Goal: Information Seeking & Learning: Learn about a topic

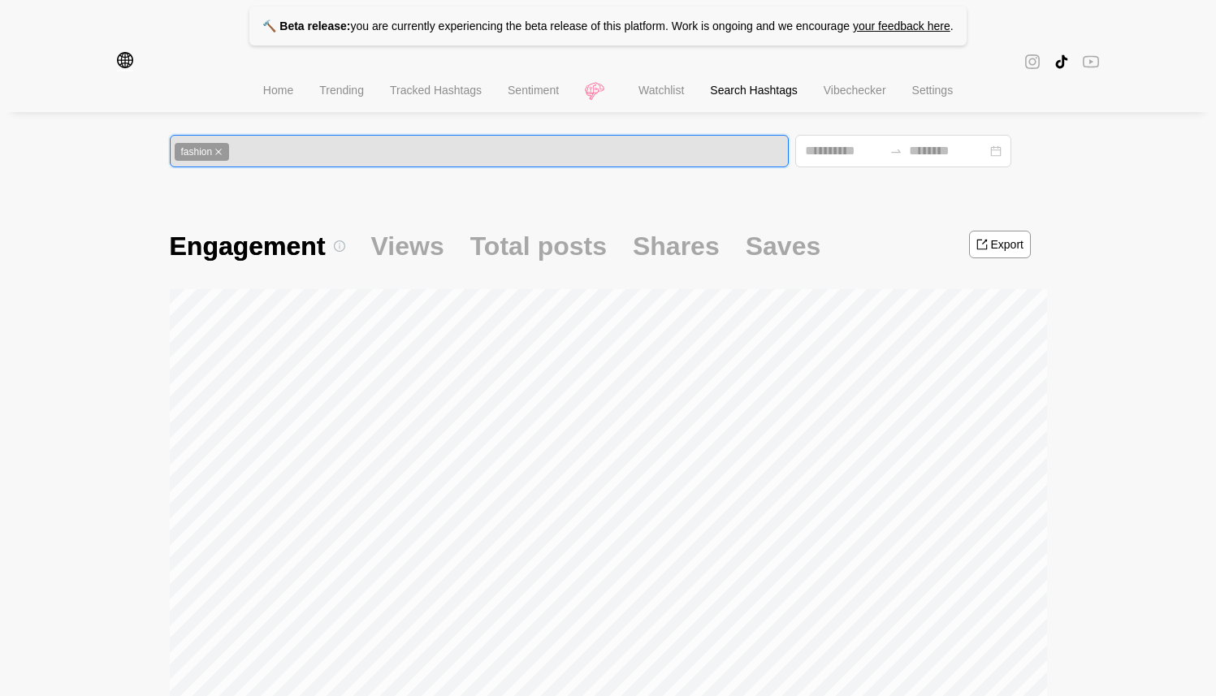
scroll to position [123, 0]
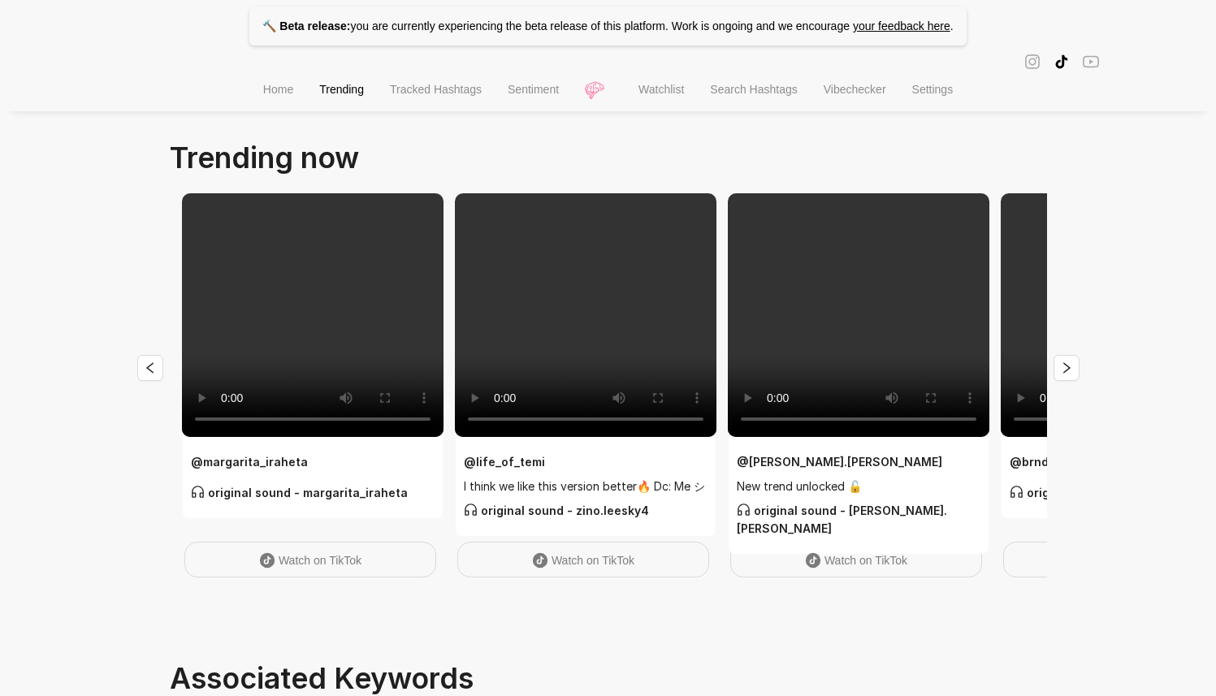
click at [730, 96] on span "Search Hashtags" at bounding box center [753, 89] width 87 height 13
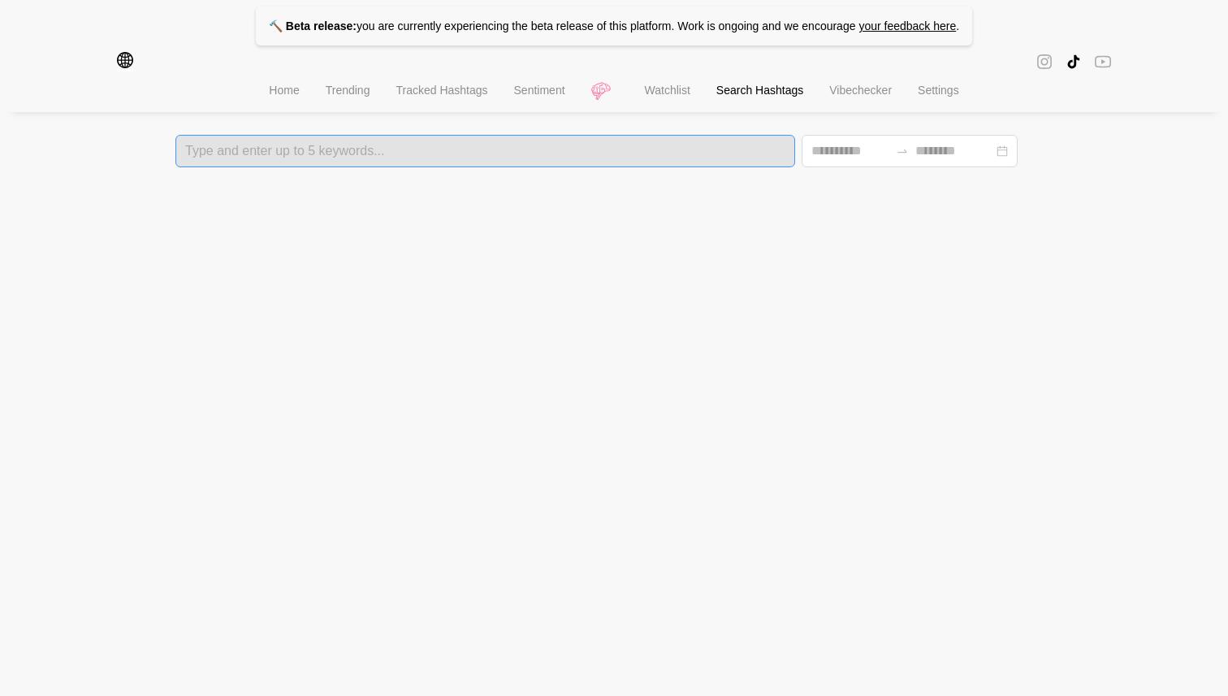
click at [425, 162] on div "Type and enter up to 5 keywords..." at bounding box center [485, 151] width 620 height 32
type input "****"
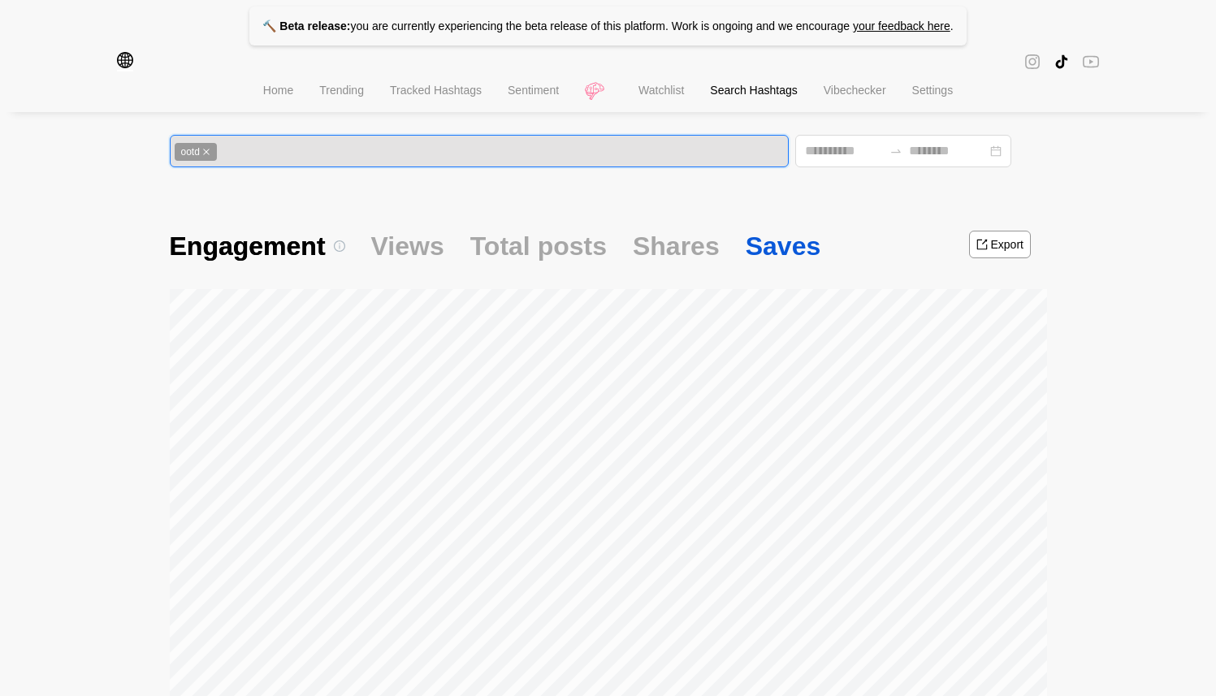
click at [754, 251] on span "Saves" at bounding box center [784, 246] width 76 height 34
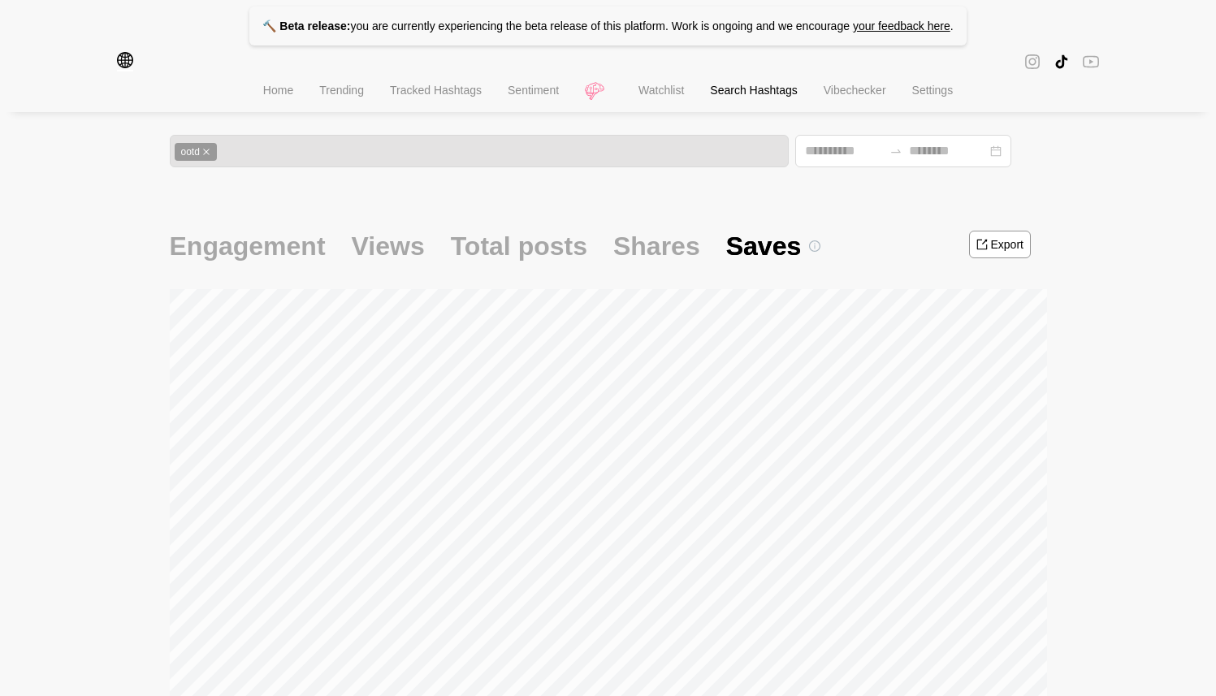
click at [419, 254] on div "Engagement Views Total posts Shares Saves" at bounding box center [496, 246] width 652 height 60
click at [406, 248] on span "Views" at bounding box center [388, 246] width 73 height 34
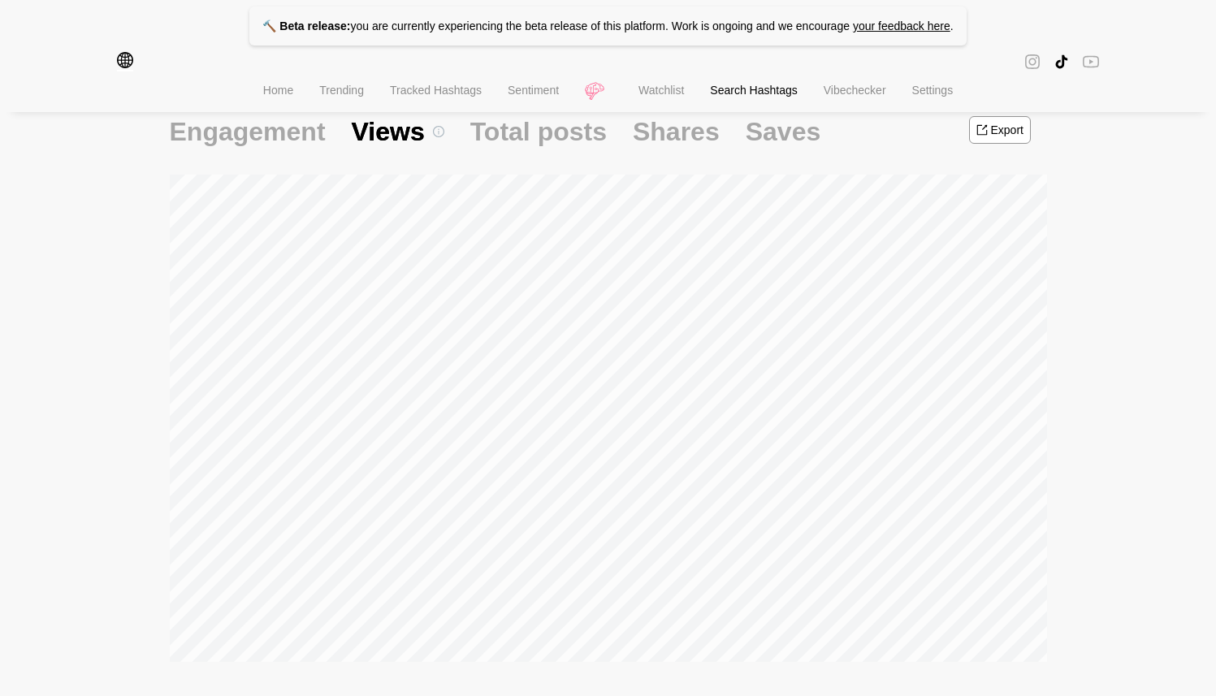
scroll to position [108, 0]
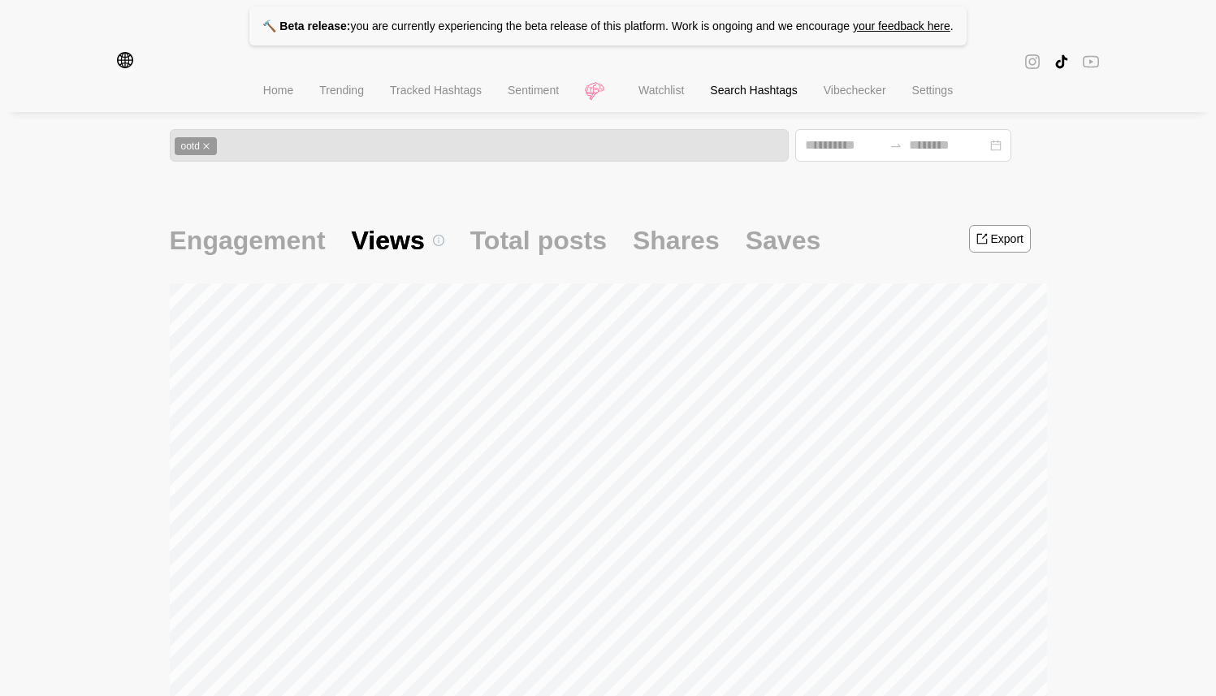
scroll to position [0, 0]
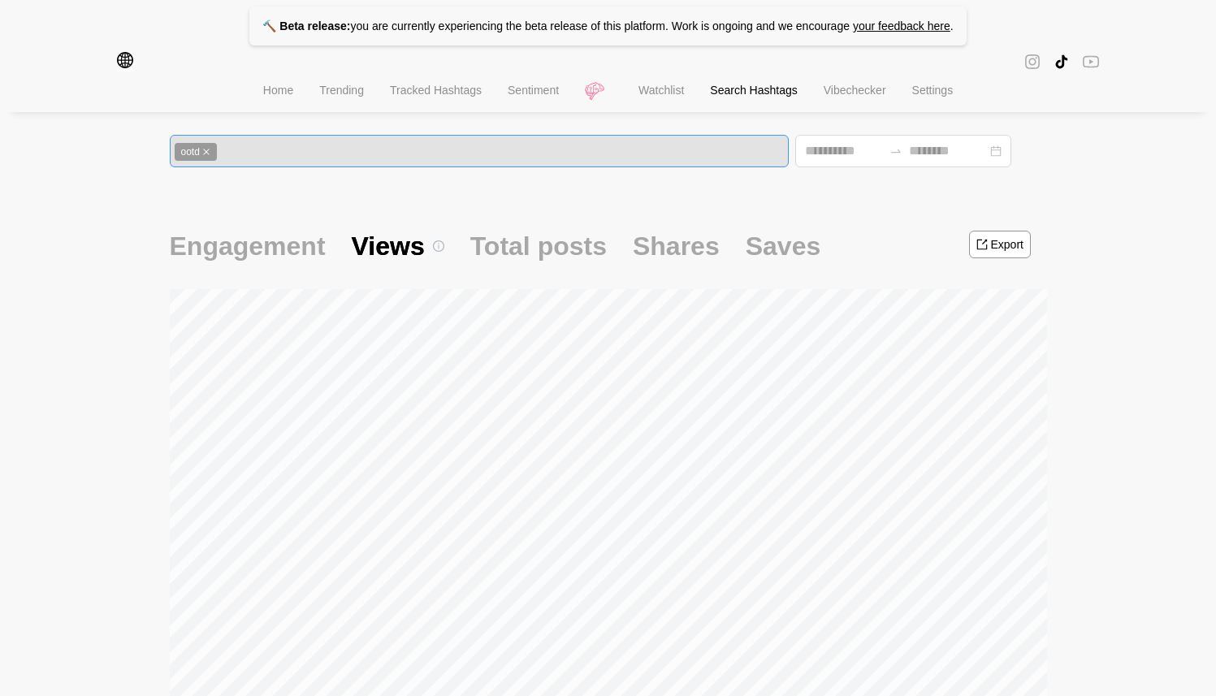
click at [209, 153] on icon "close" at bounding box center [206, 152] width 6 height 6
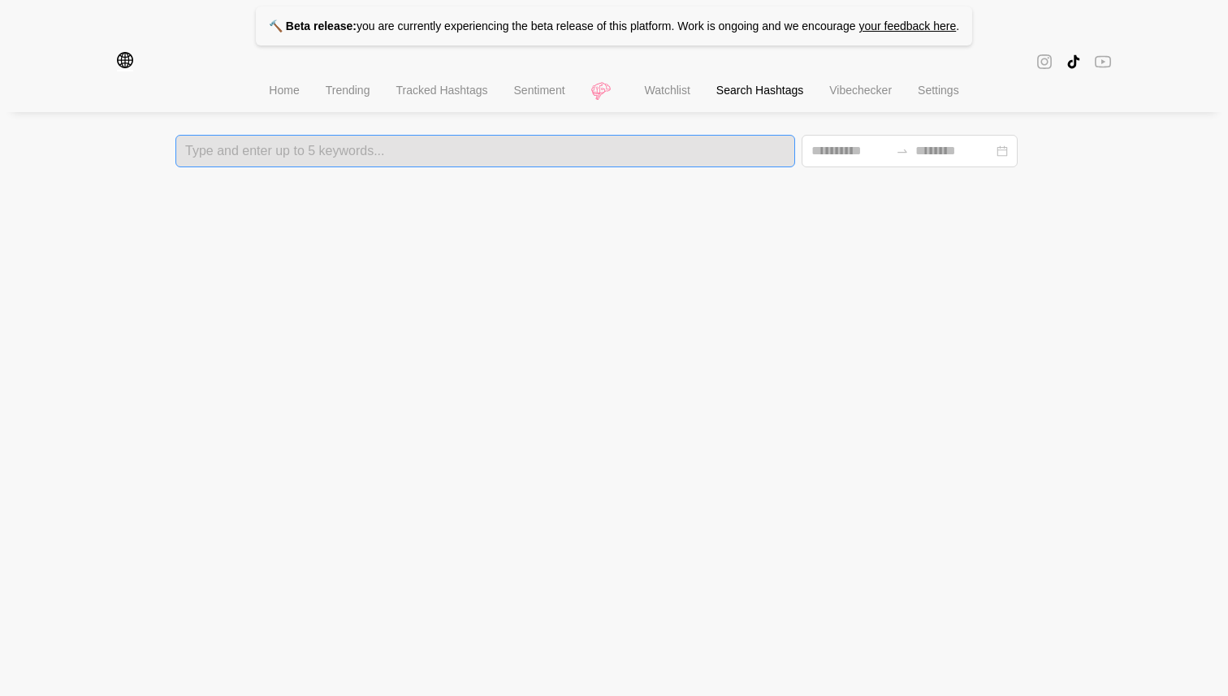
click at [212, 153] on div at bounding box center [485, 150] width 610 height 11
type input "*******"
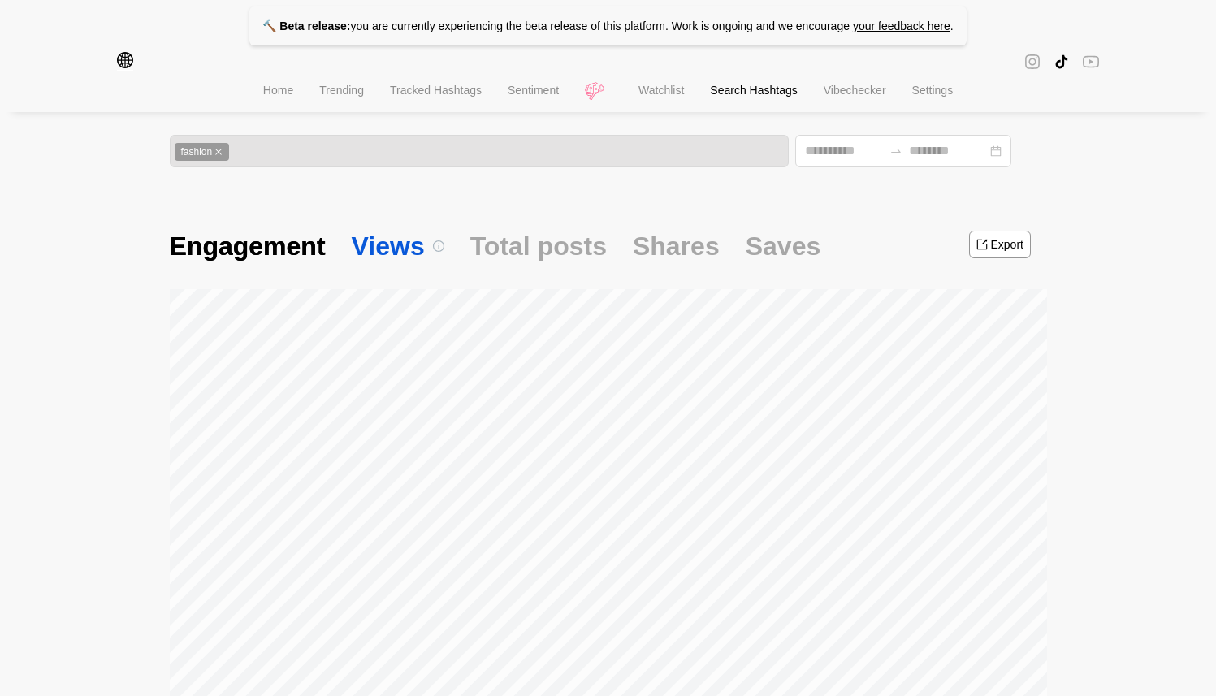
click at [388, 236] on span "Views" at bounding box center [398, 246] width 93 height 34
